Goal: Information Seeking & Learning: Learn about a topic

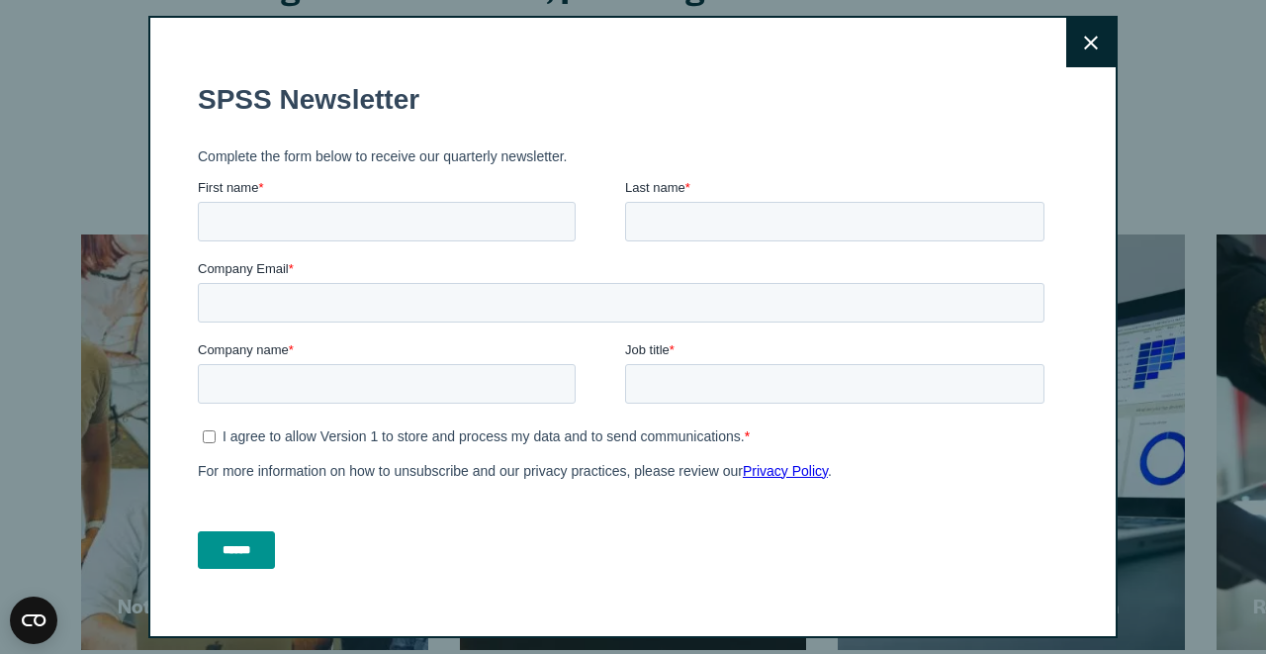
scroll to position [46, 0]
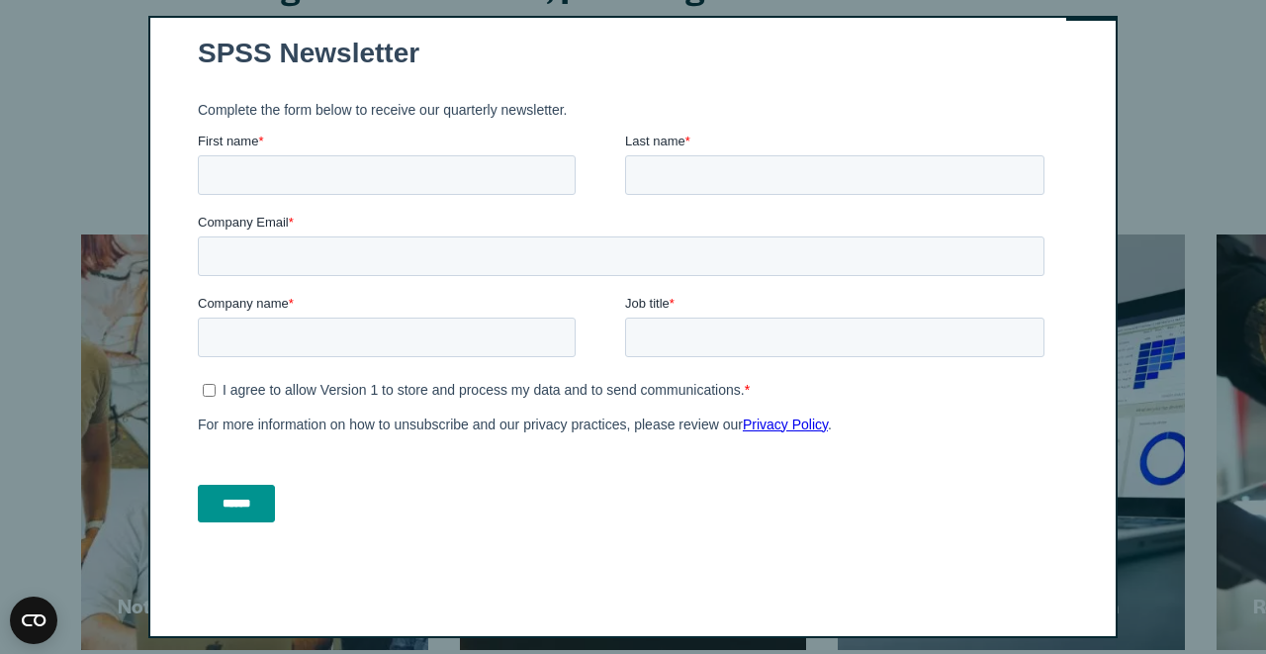
click at [440, 145] on label "First name *" at bounding box center [411, 142] width 427 height 20
click at [440, 155] on input "First name *" at bounding box center [387, 175] width 378 height 40
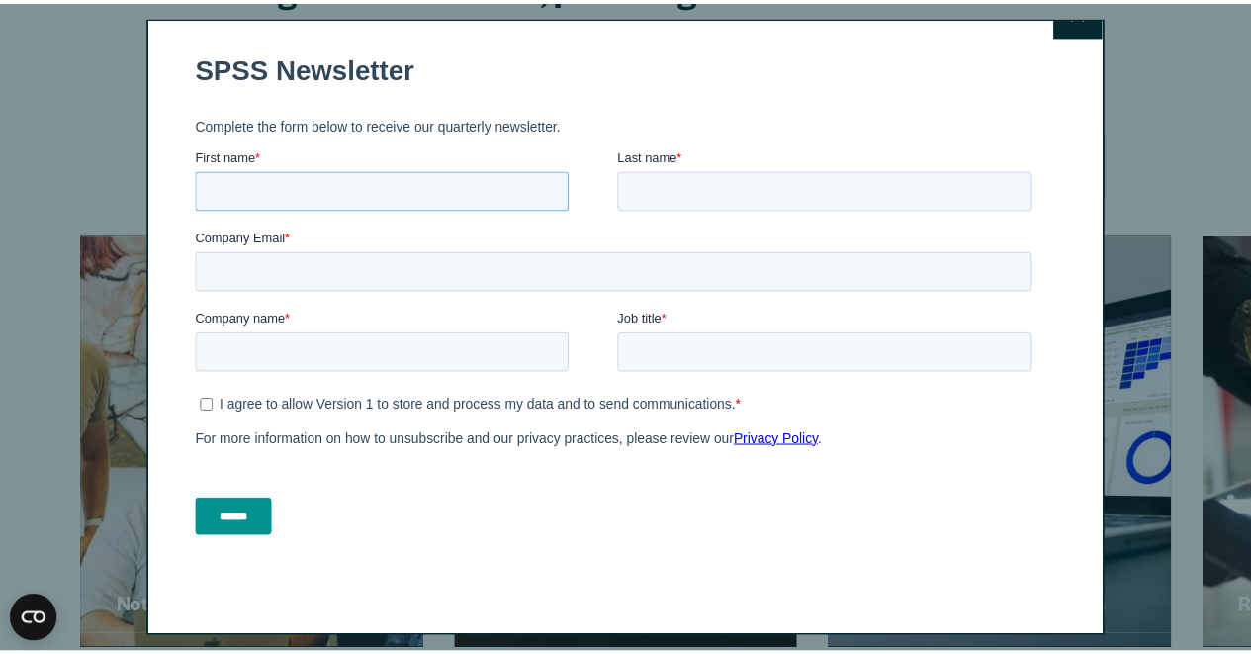
scroll to position [0, 0]
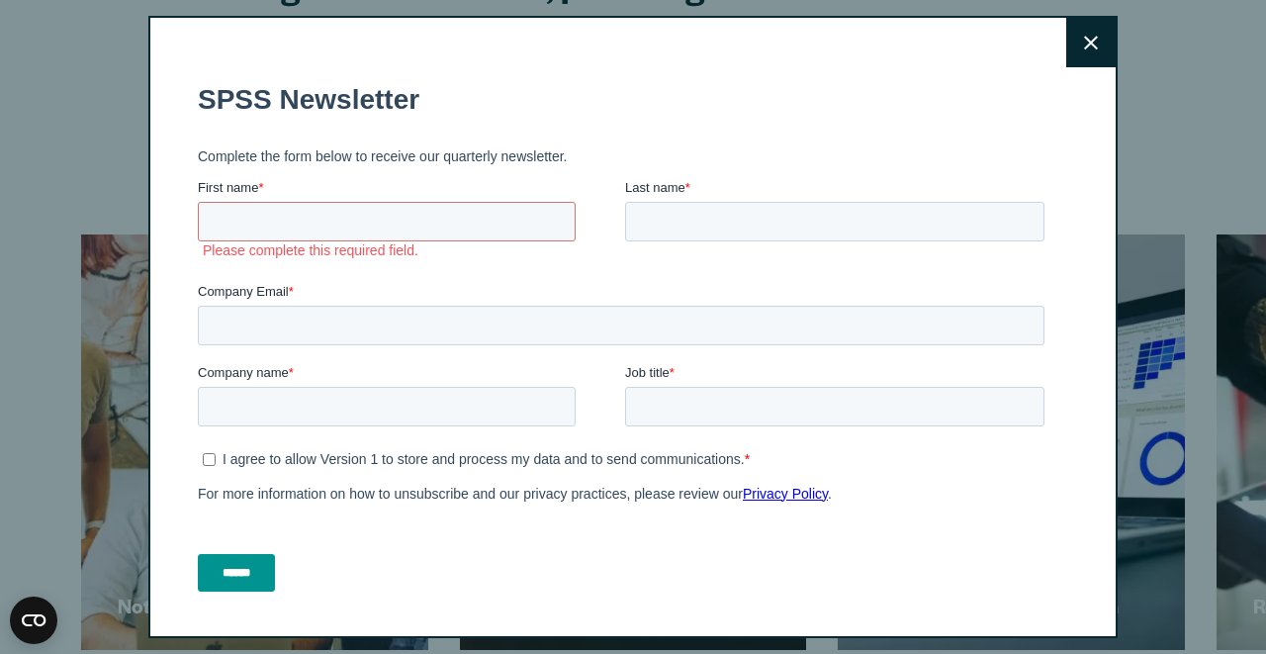
drag, startPoint x: 1060, startPoint y: 44, endPoint x: 1023, endPoint y: 48, distance: 37.9
click at [1066, 44] on button "Close" at bounding box center [1090, 42] width 49 height 49
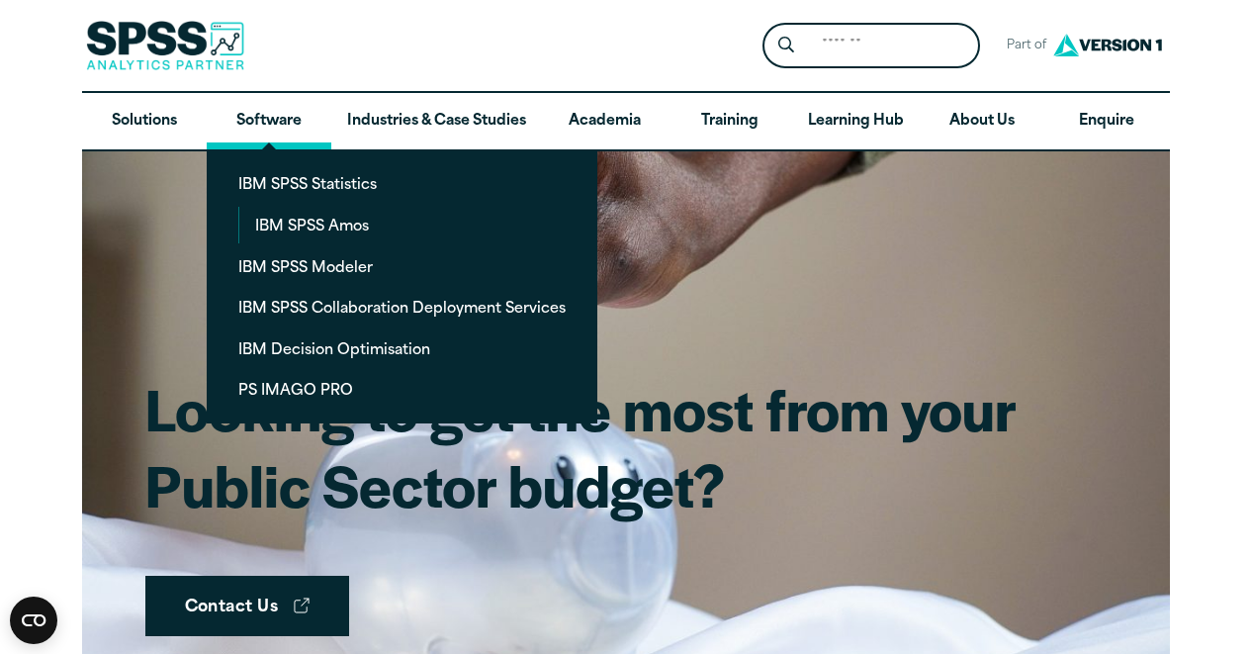
click at [295, 117] on link "Software" at bounding box center [269, 121] width 125 height 57
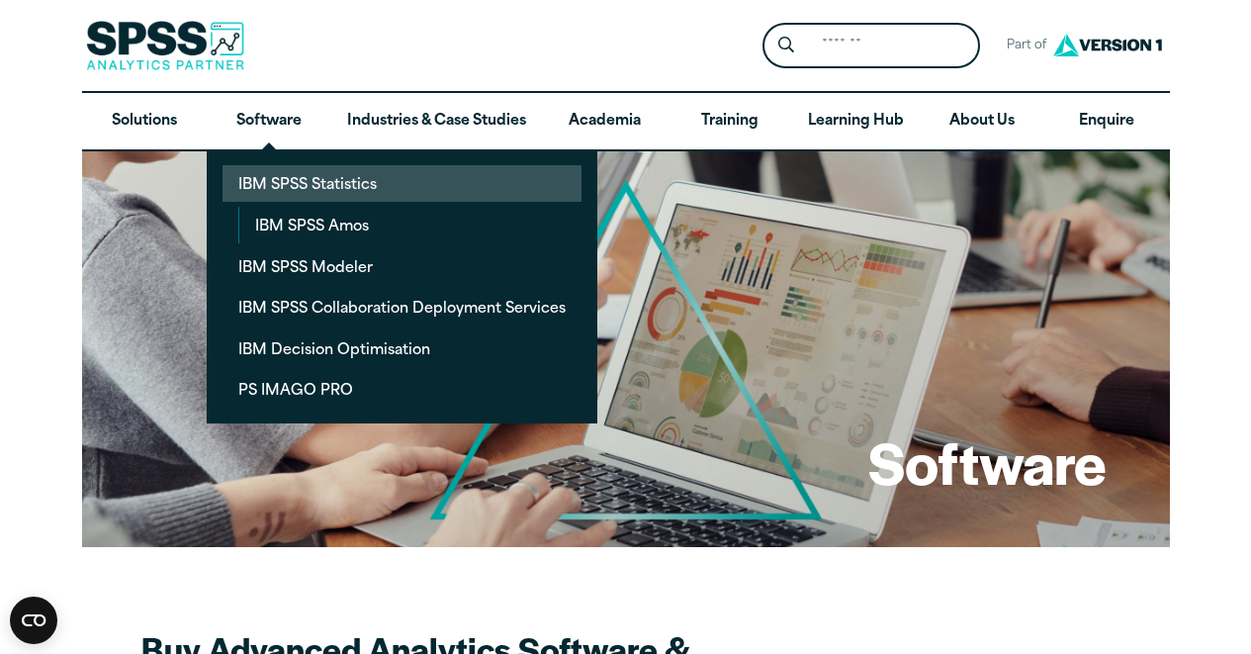
click at [284, 182] on link "IBM SPSS Statistics" at bounding box center [402, 183] width 359 height 37
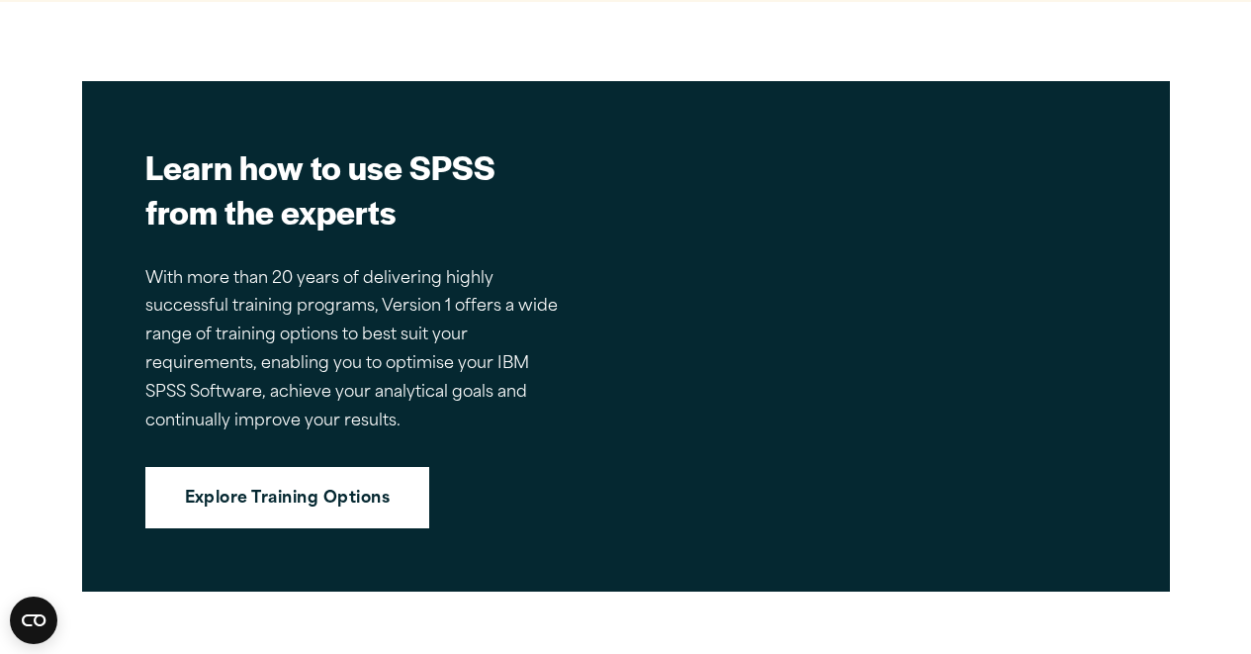
scroll to position [7238, 0]
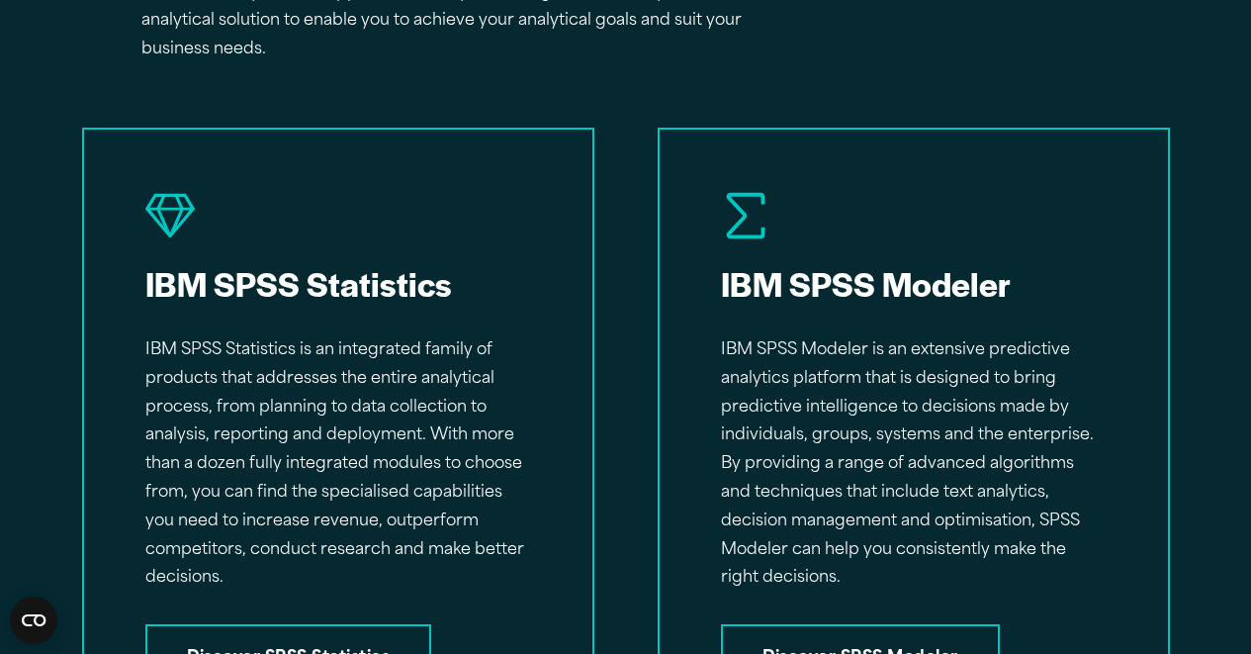
scroll to position [2967, 0]
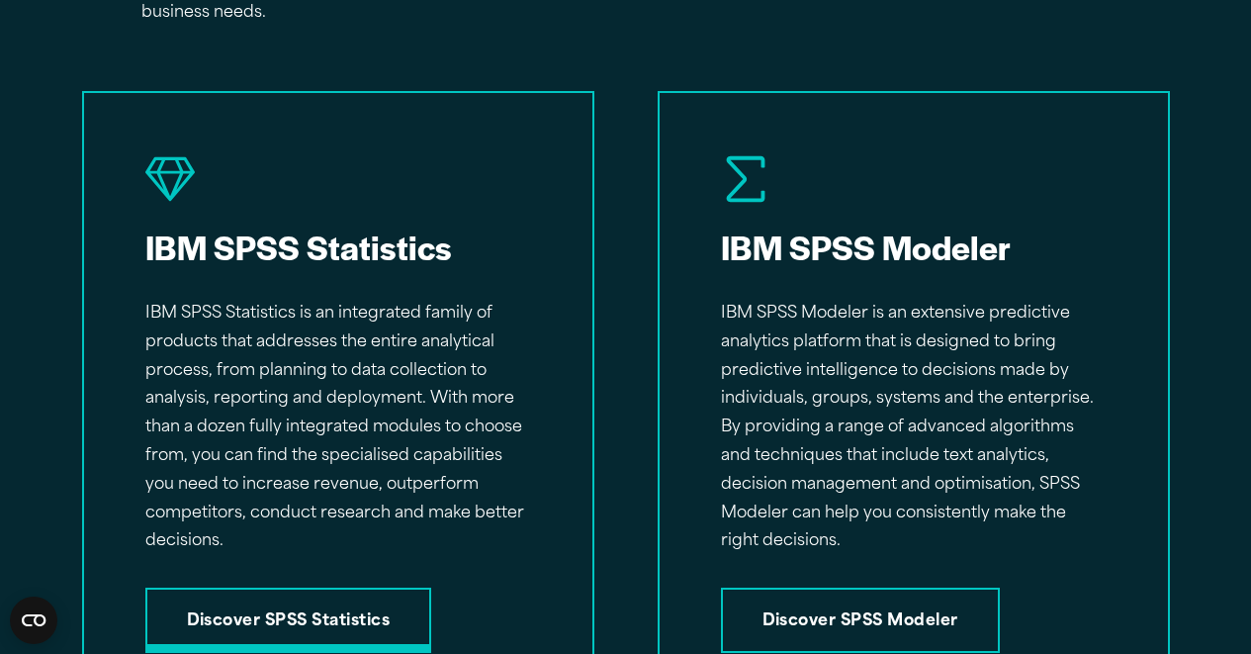
click at [230, 600] on link "Discover SPSS Statistics" at bounding box center [288, 619] width 287 height 65
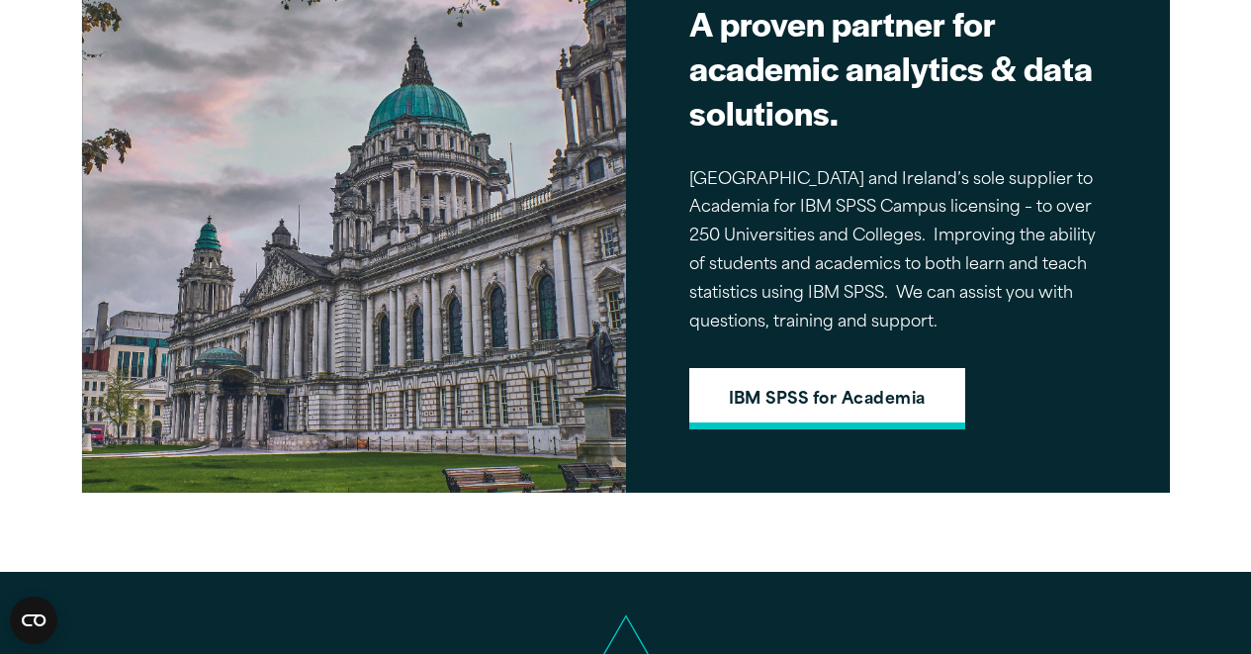
scroll to position [1681, 0]
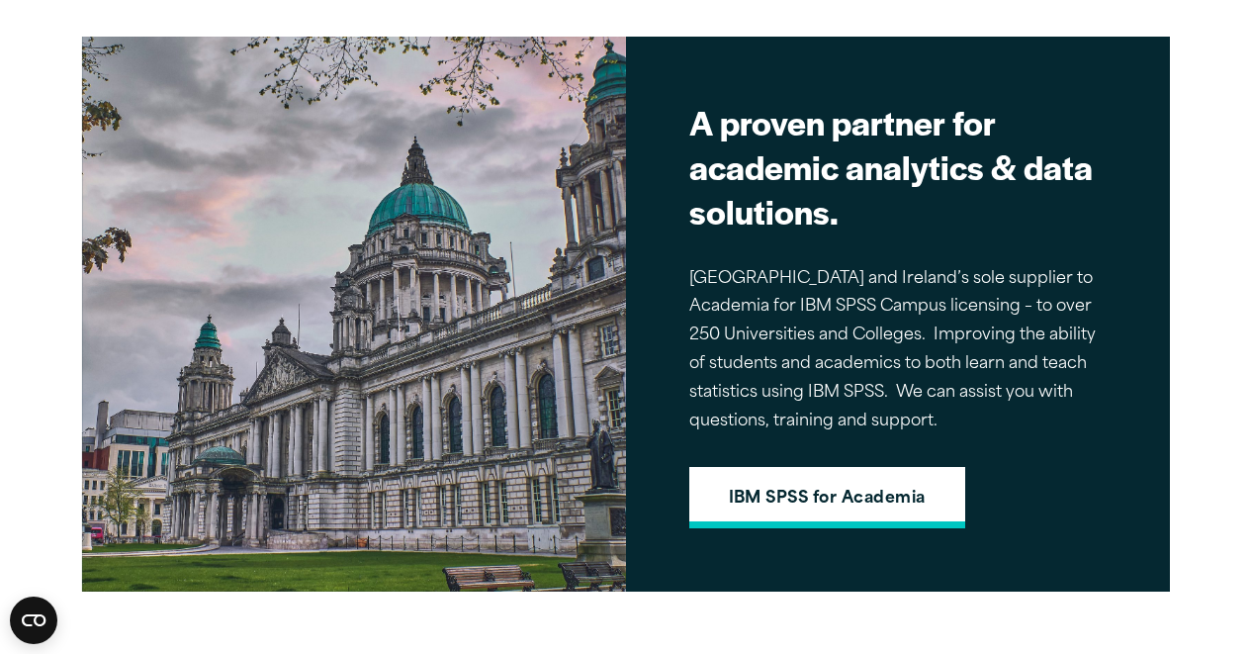
click at [809, 487] on link "IBM SPSS for Academia" at bounding box center [827, 497] width 276 height 61
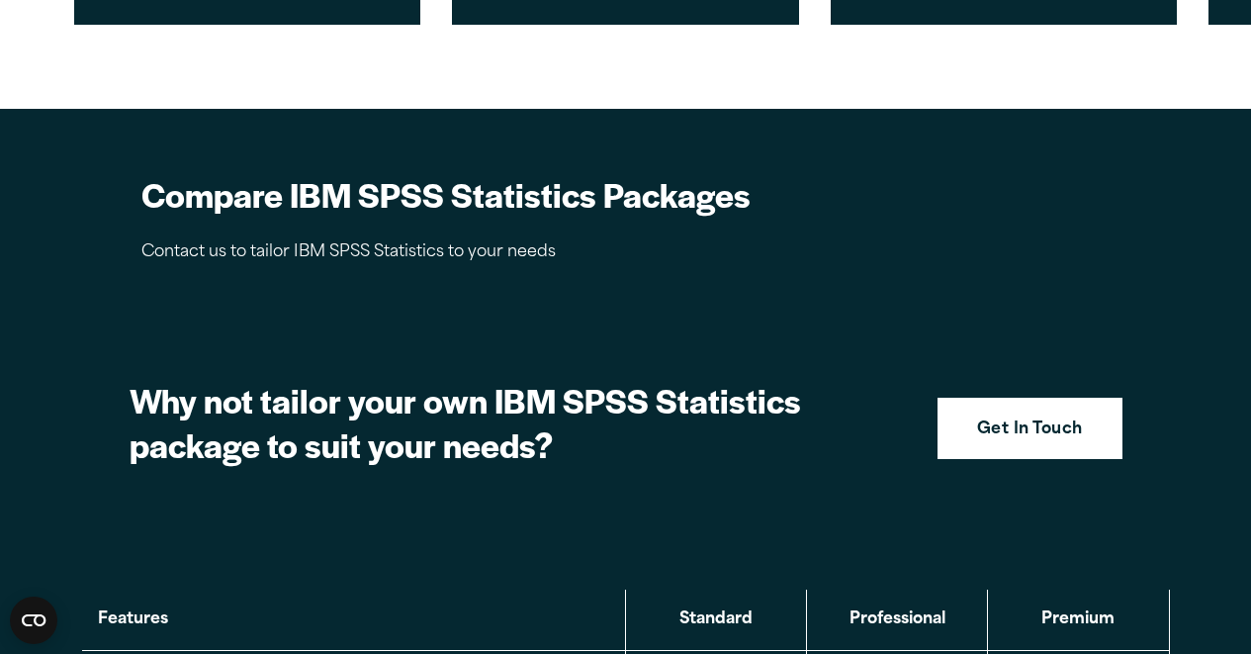
scroll to position [1879, 0]
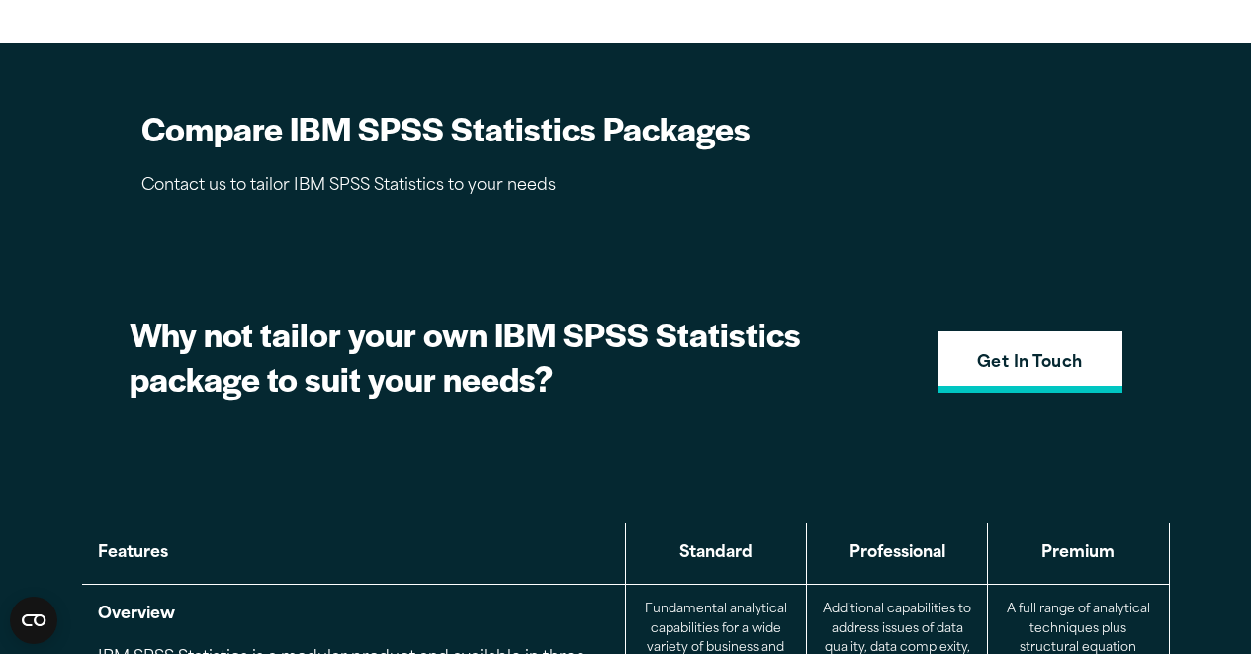
click at [1040, 361] on strong "Get In Touch" at bounding box center [1030, 364] width 106 height 26
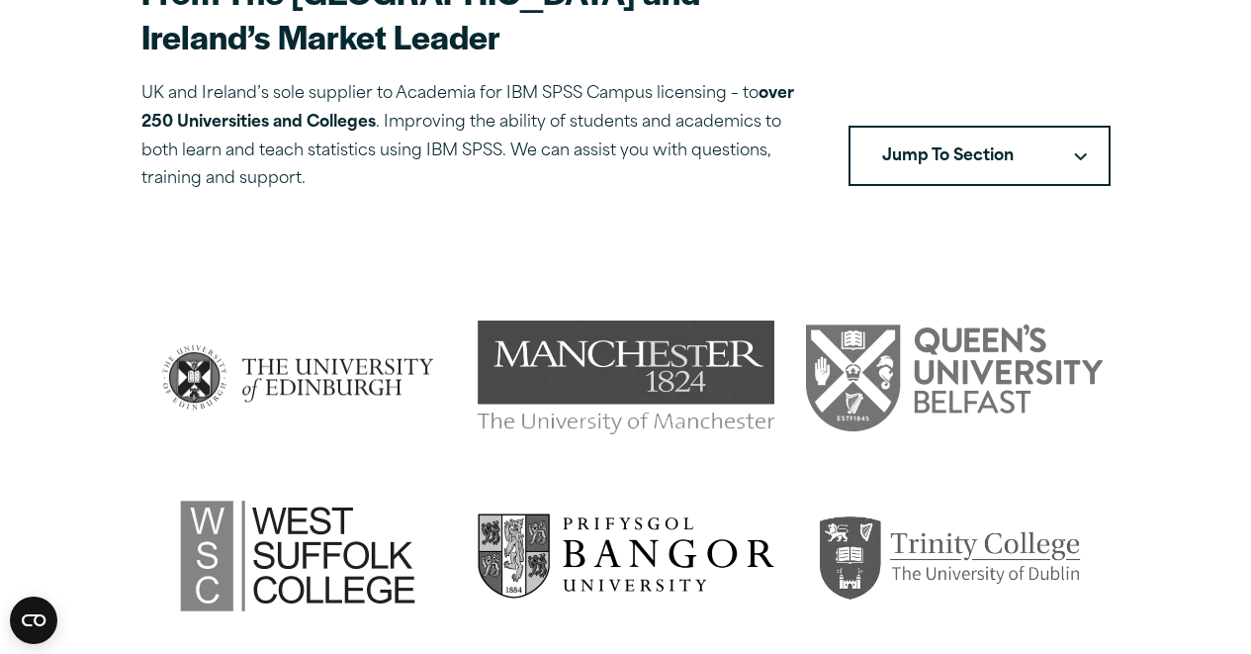
scroll to position [890, 0]
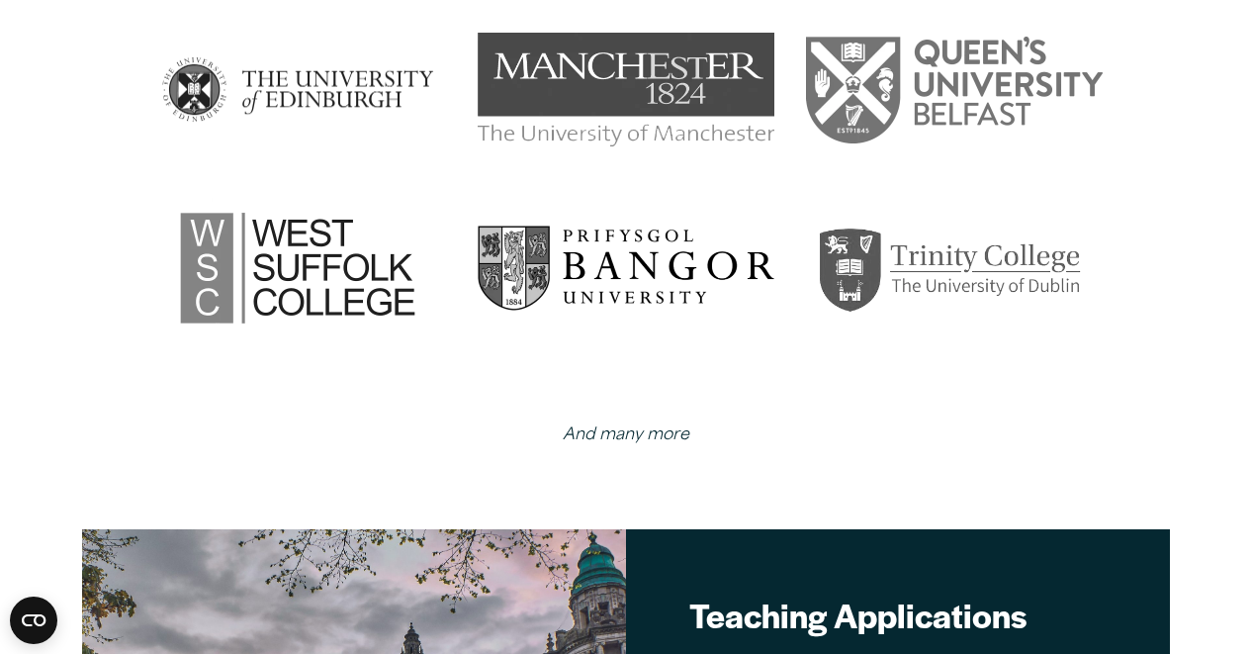
click at [686, 234] on img at bounding box center [626, 267] width 297 height 85
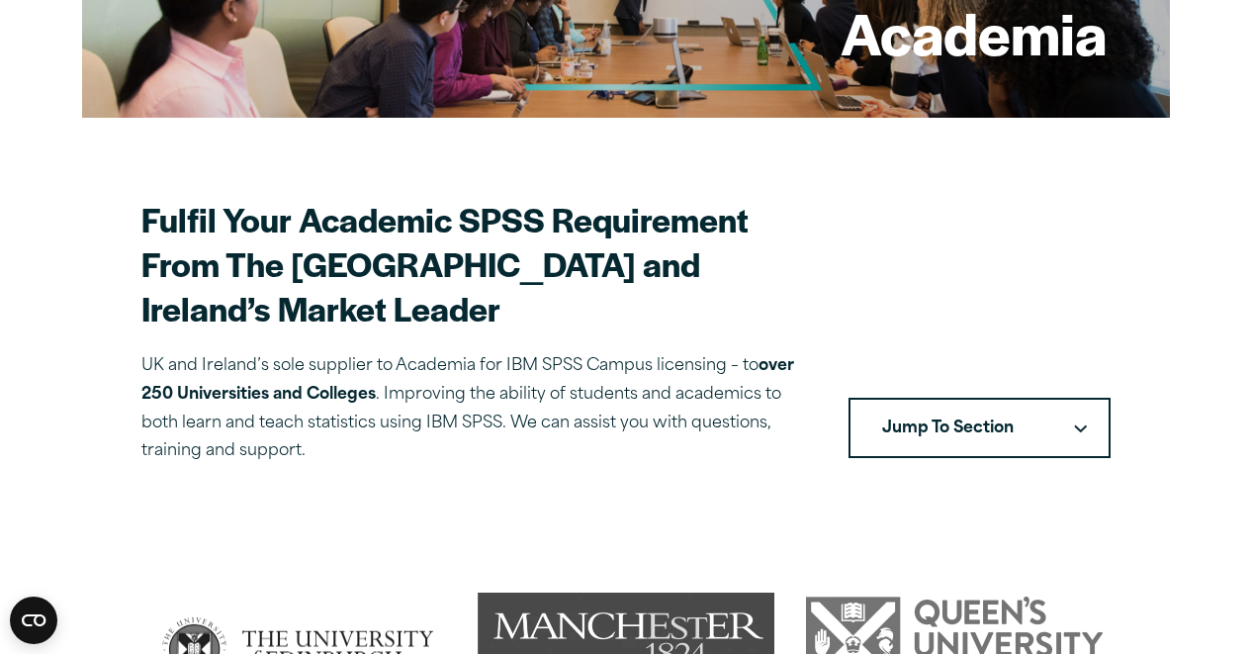
scroll to position [308, 0]
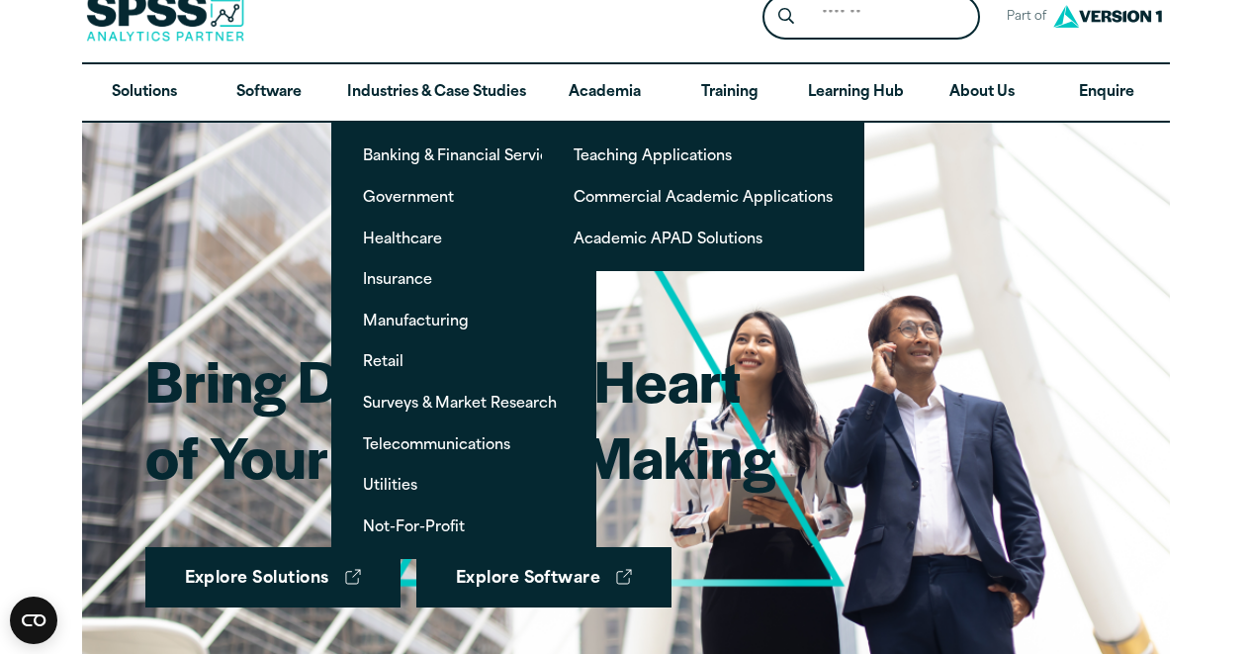
scroll to position [99, 0]
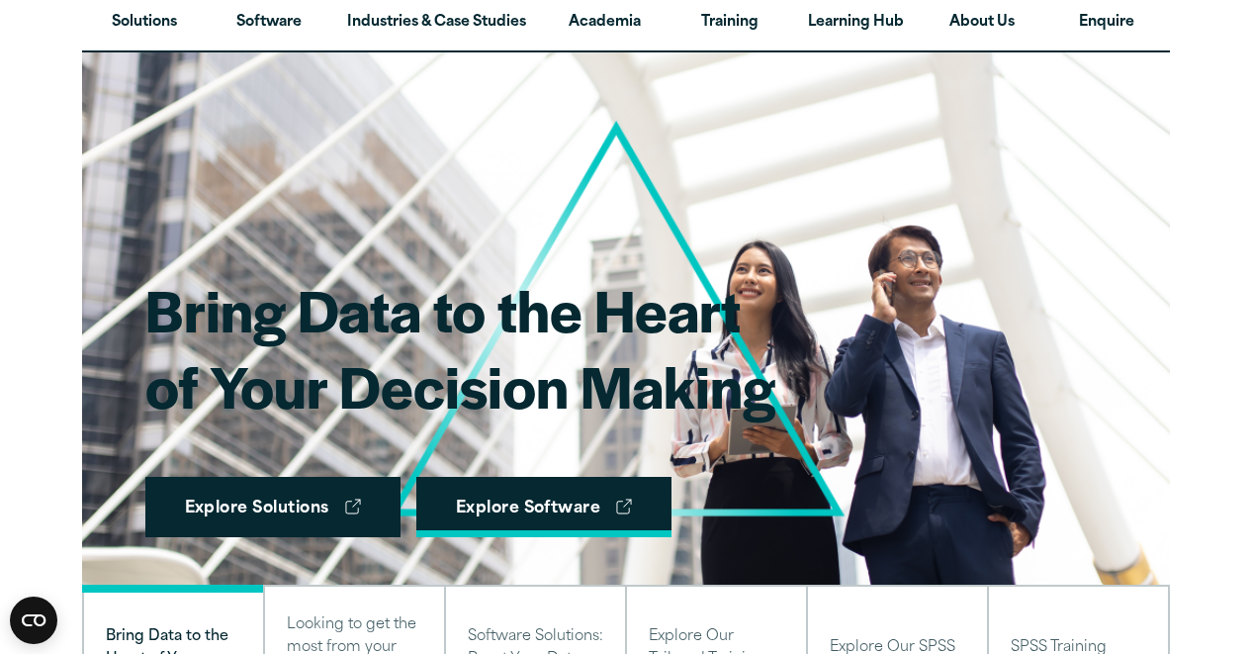
click at [594, 502] on link "Explore Software" at bounding box center [544, 507] width 256 height 61
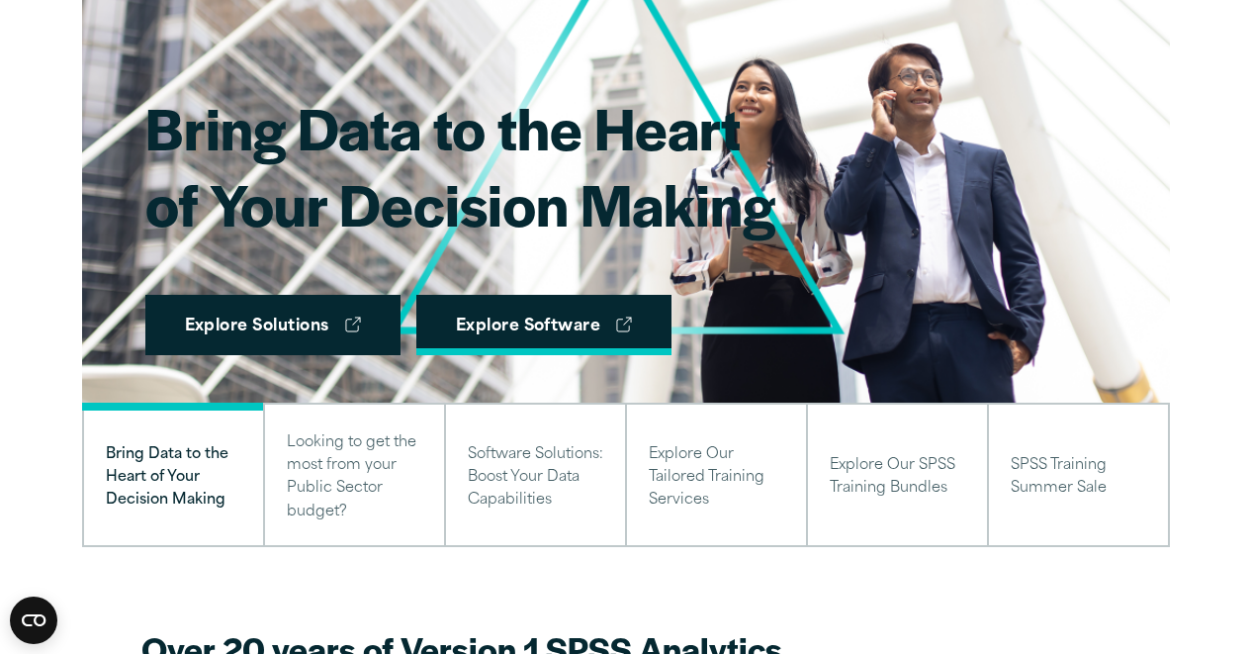
scroll to position [297, 0]
